Goal: Information Seeking & Learning: Find specific fact

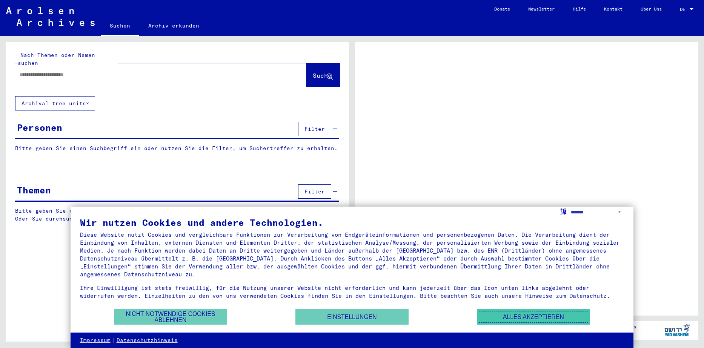
click at [550, 321] on button "Alles akzeptieren" at bounding box center [533, 316] width 113 height 15
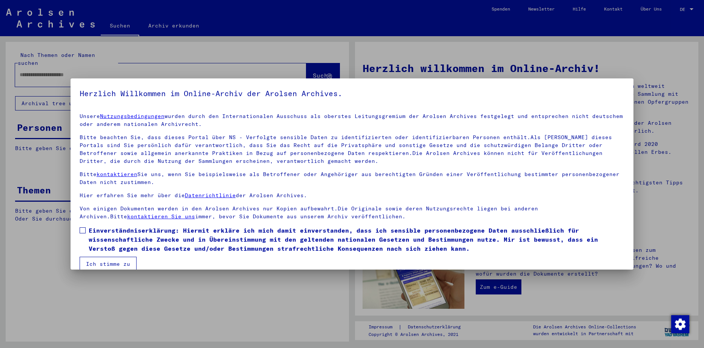
scroll to position [10, 0]
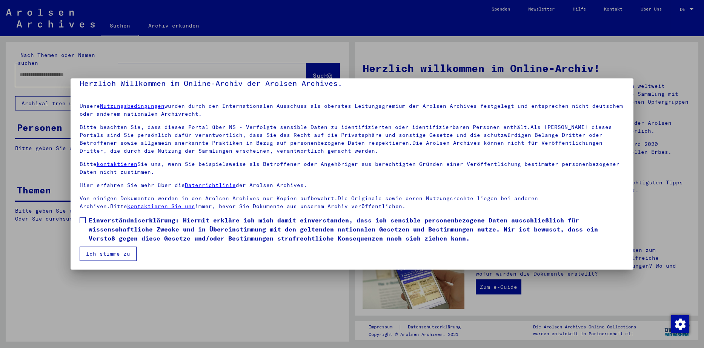
click at [80, 221] on span at bounding box center [83, 220] width 6 height 6
click at [109, 252] on button "Ich stimme zu" at bounding box center [108, 254] width 57 height 14
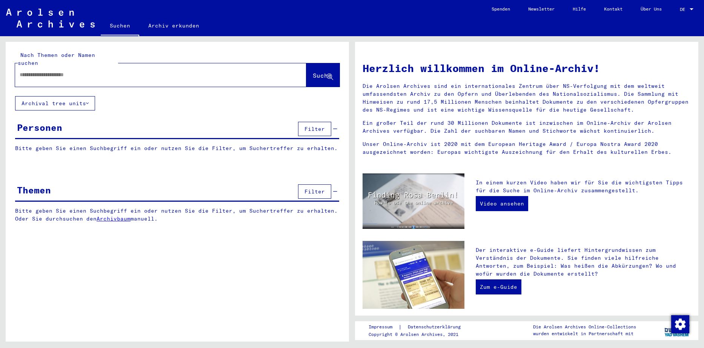
click at [66, 73] on div at bounding box center [149, 74] width 268 height 17
click at [73, 71] on input "text" at bounding box center [152, 75] width 264 height 8
type input "********"
click at [306, 74] on button "Suche" at bounding box center [322, 74] width 33 height 23
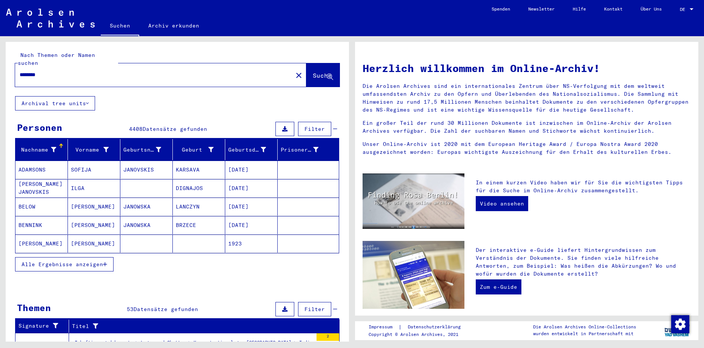
click at [87, 101] on icon at bounding box center [87, 103] width 3 height 5
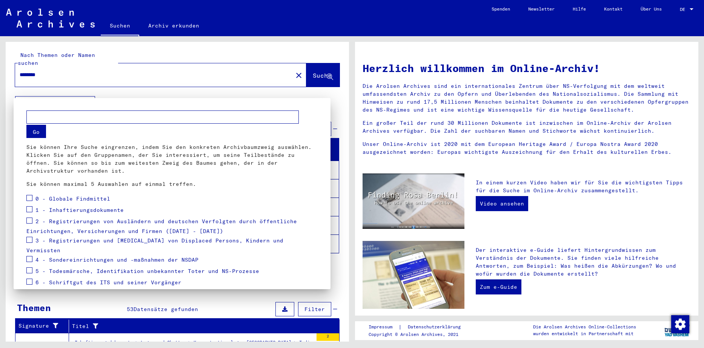
click at [128, 89] on div at bounding box center [352, 174] width 704 height 348
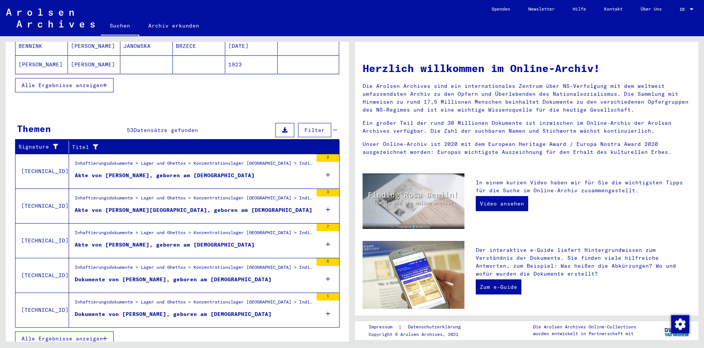
scroll to position [179, 0]
click at [86, 335] on span "Alle Ergebnisse anzeigen" at bounding box center [61, 338] width 81 height 7
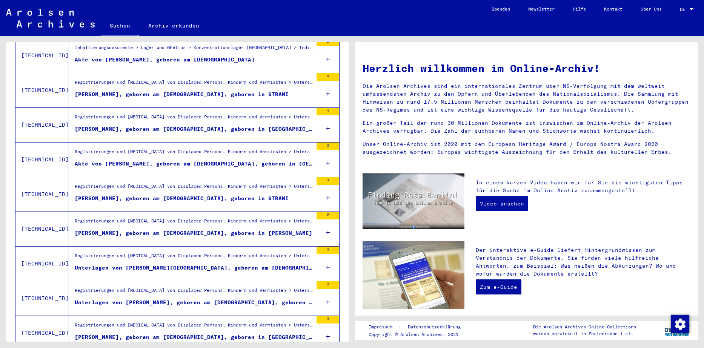
scroll to position [547, 0]
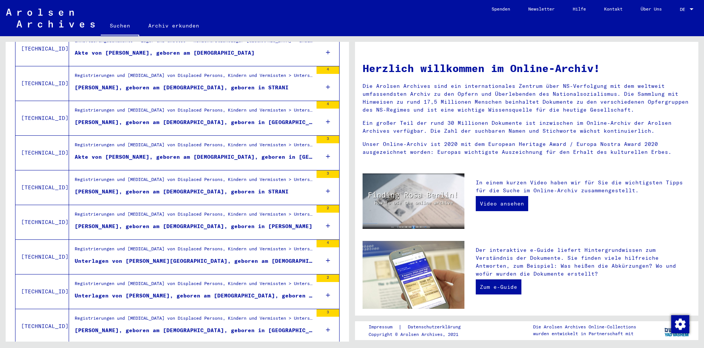
click at [200, 222] on div "[PERSON_NAME], geboren am [DEMOGRAPHIC_DATA], geboren in [PERSON_NAME]" at bounding box center [194, 226] width 238 height 8
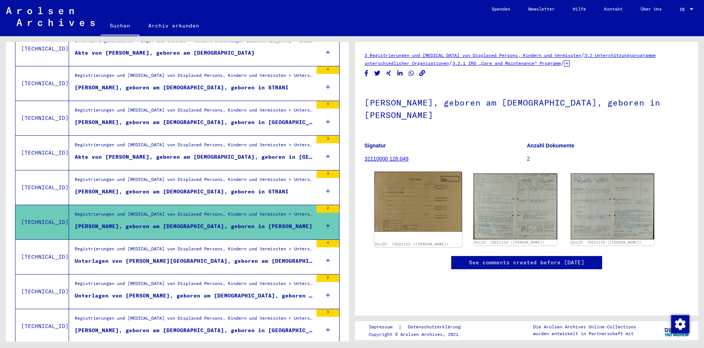
click at [426, 208] on img at bounding box center [417, 202] width 87 height 60
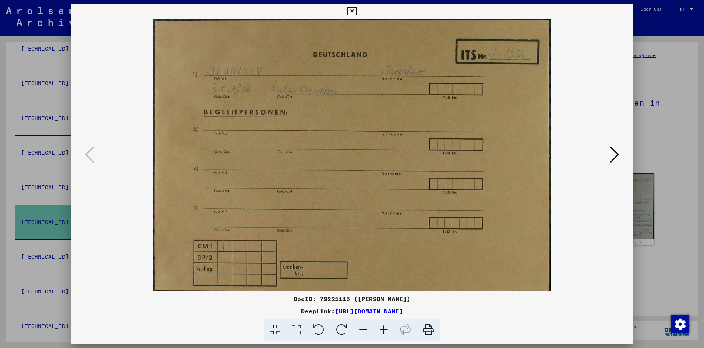
click at [614, 159] on icon at bounding box center [614, 155] width 9 height 18
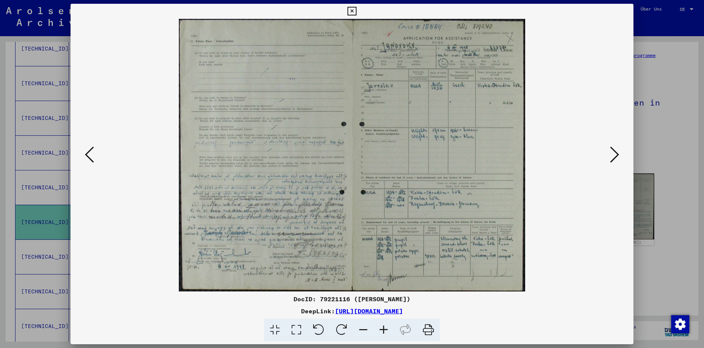
click at [614, 159] on icon at bounding box center [614, 155] width 9 height 18
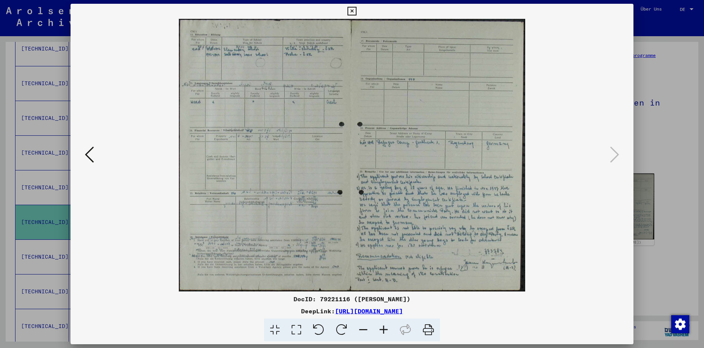
click at [90, 156] on icon at bounding box center [89, 155] width 9 height 18
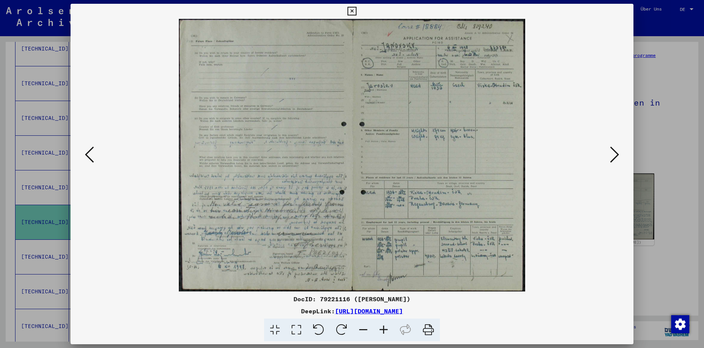
drag, startPoint x: 90, startPoint y: 156, endPoint x: 140, endPoint y: 243, distance: 100.0
click at [140, 243] on div at bounding box center [352, 155] width 563 height 273
click at [612, 161] on icon at bounding box center [614, 155] width 9 height 18
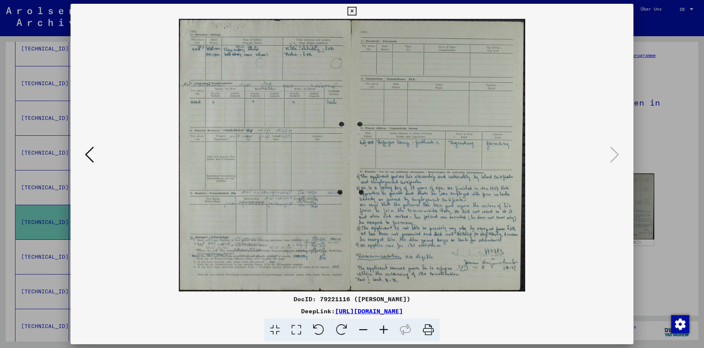
click at [87, 157] on icon at bounding box center [89, 155] width 9 height 18
